Goal: Information Seeking & Learning: Understand process/instructions

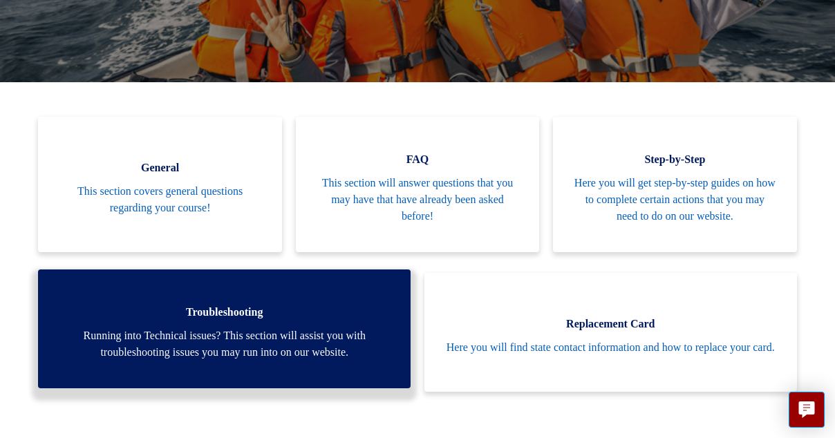
scroll to position [243, 0]
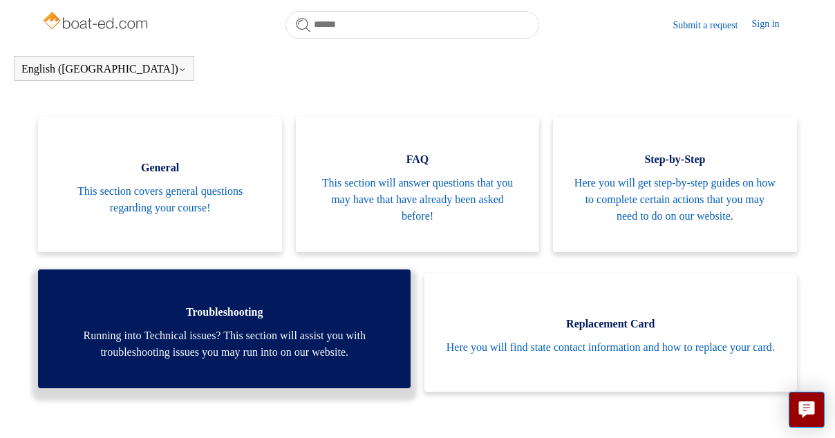
click at [221, 335] on span "Running into Technical issues? This section will assist you with troubleshootin…" at bounding box center [224, 344] width 331 height 33
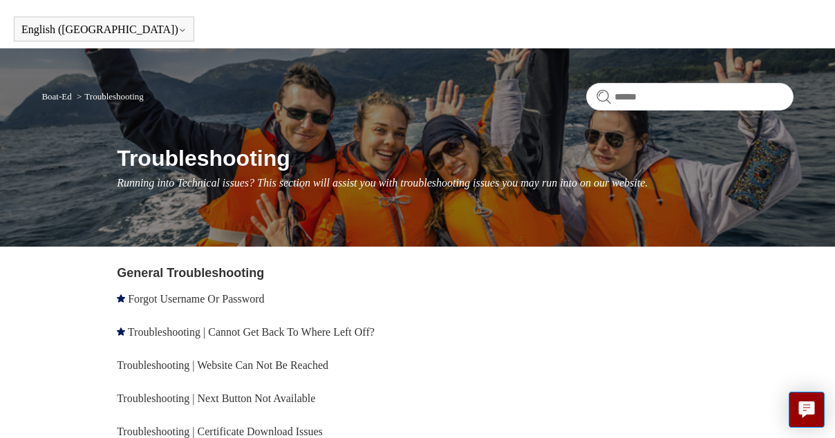
scroll to position [46, 0]
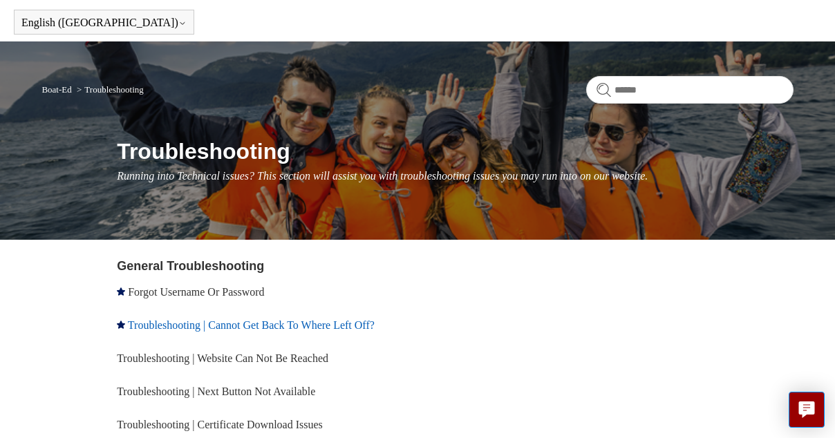
click at [241, 326] on link "Troubleshooting | Cannot Get Back To Where Left Off?" at bounding box center [251, 325] width 247 height 12
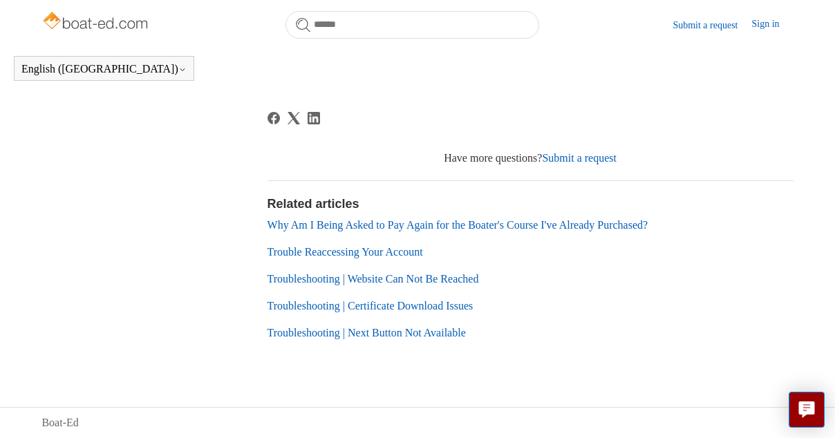
scroll to position [807, 0]
click at [402, 258] on link "Trouble Reaccessing Your Account" at bounding box center [345, 252] width 156 height 12
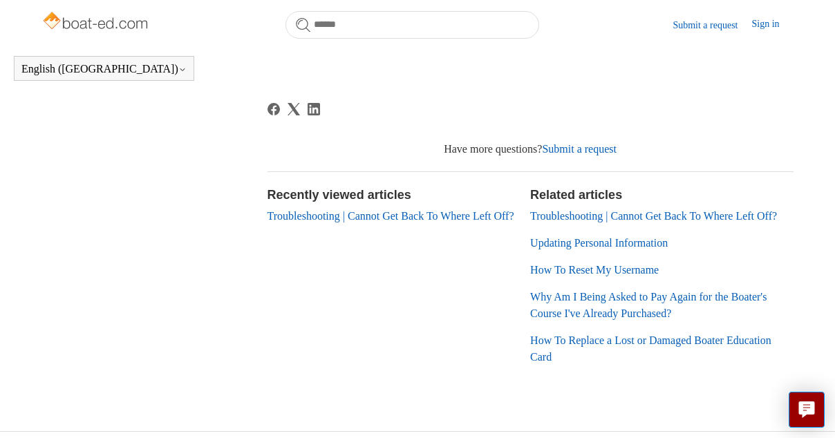
scroll to position [541, 0]
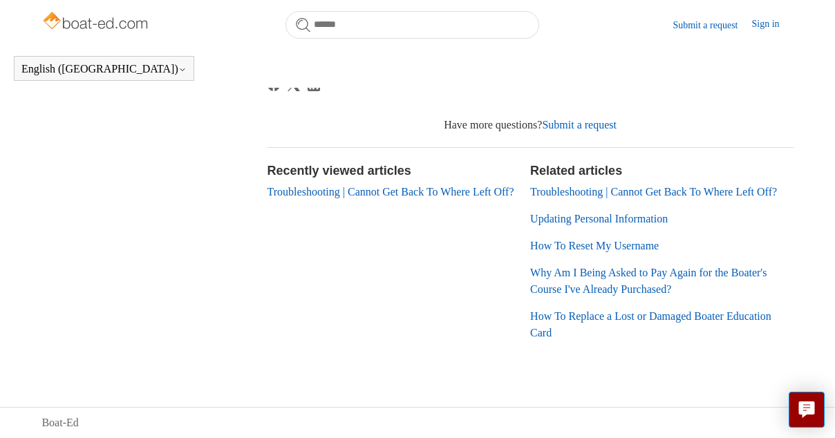
click at [491, 186] on link "Troubleshooting | Cannot Get Back To Where Left Off?" at bounding box center [390, 192] width 247 height 12
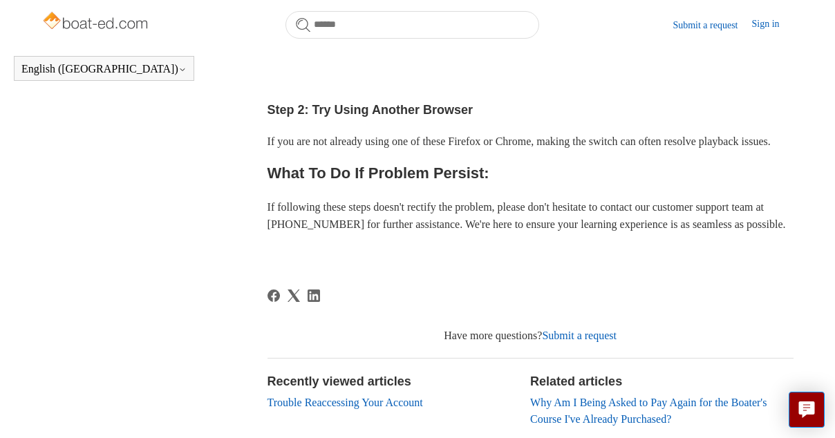
scroll to position [585, 0]
